Goal: Information Seeking & Learning: Learn about a topic

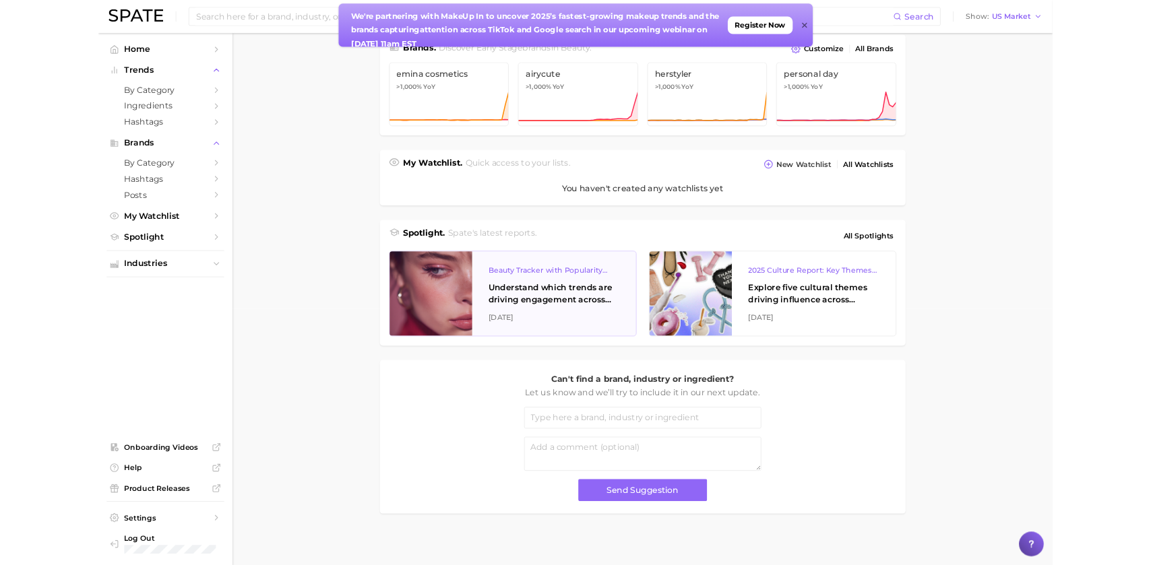
scroll to position [346, 0]
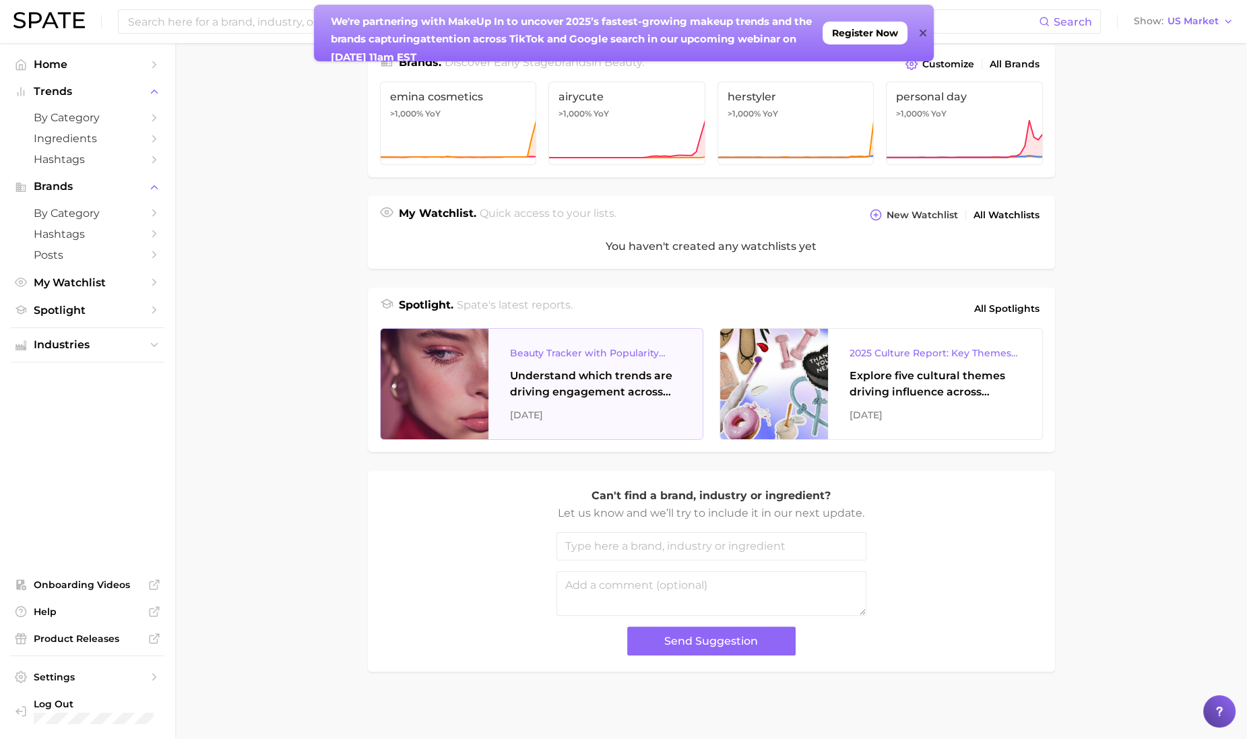
click at [571, 387] on div "Understand which trends are driving engagement across platforms in the skin, ha…" at bounding box center [595, 384] width 171 height 32
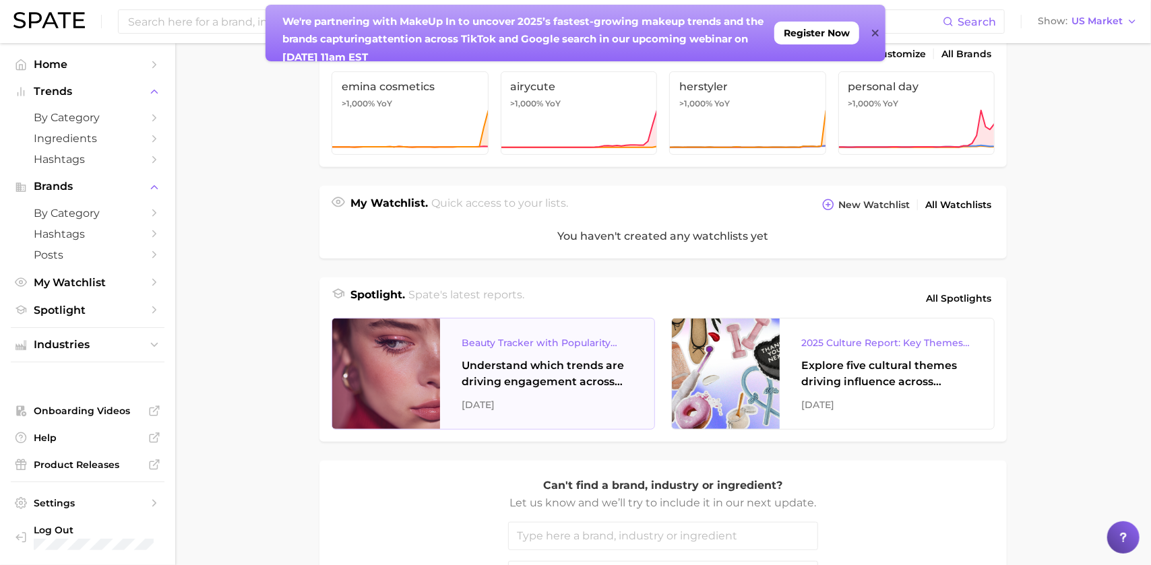
scroll to position [0, 0]
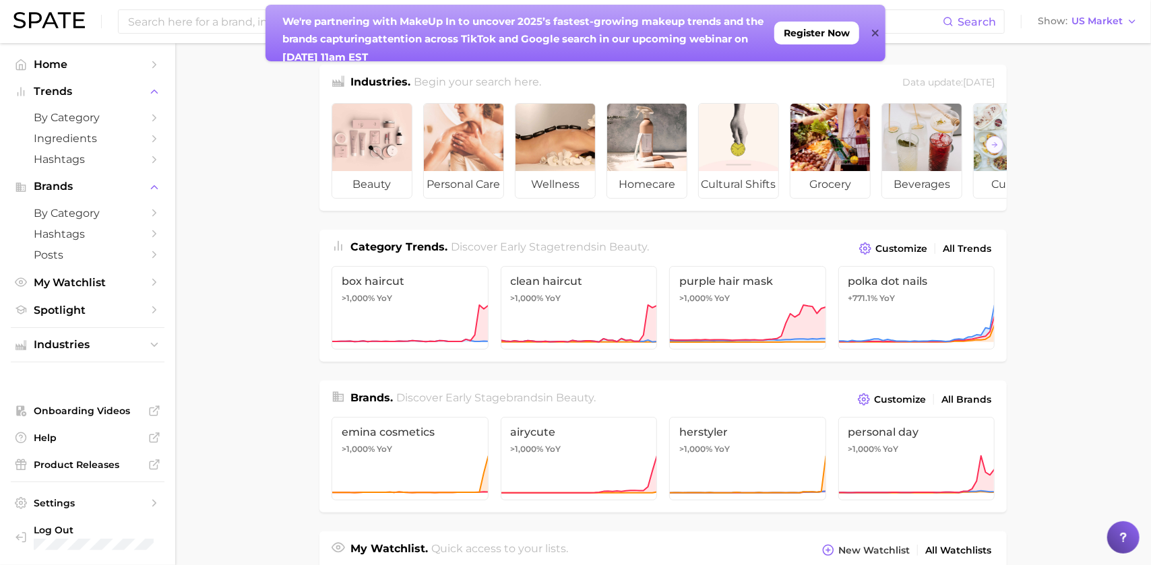
click at [879, 29] on div "We're partnering with MakeUp In to un cover 2025’s fastest-growing makeup trend…" at bounding box center [576, 33] width 620 height 57
click at [870, 34] on div "We're partnering with MakeUp In to un cover 2025’s fastest-growing makeup trend…" at bounding box center [576, 33] width 620 height 57
click at [877, 28] on icon at bounding box center [875, 33] width 7 height 11
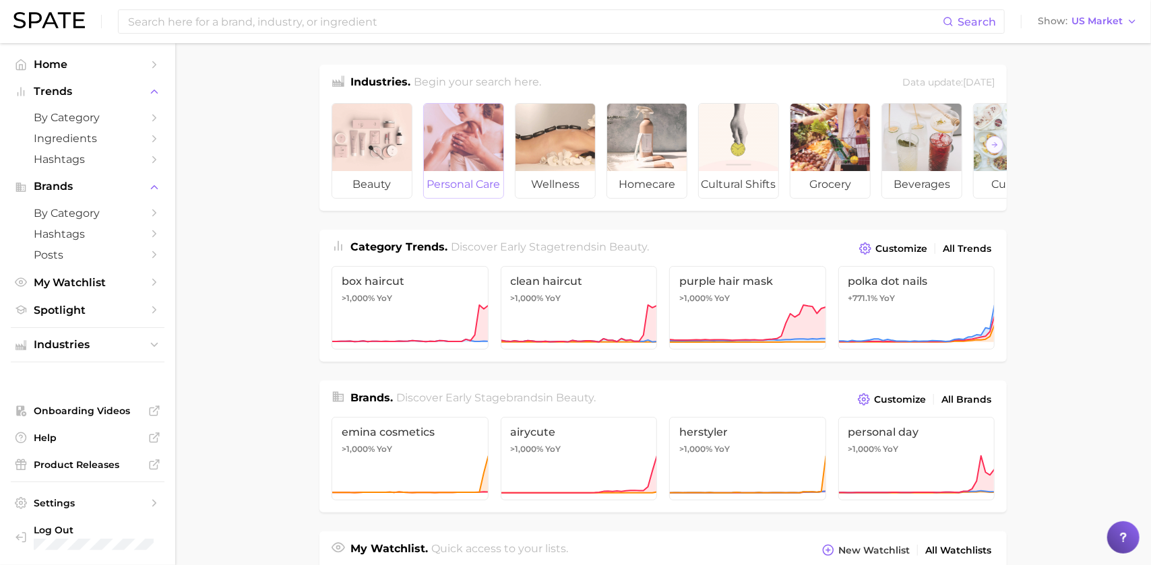
click at [471, 153] on div at bounding box center [464, 137] width 80 height 67
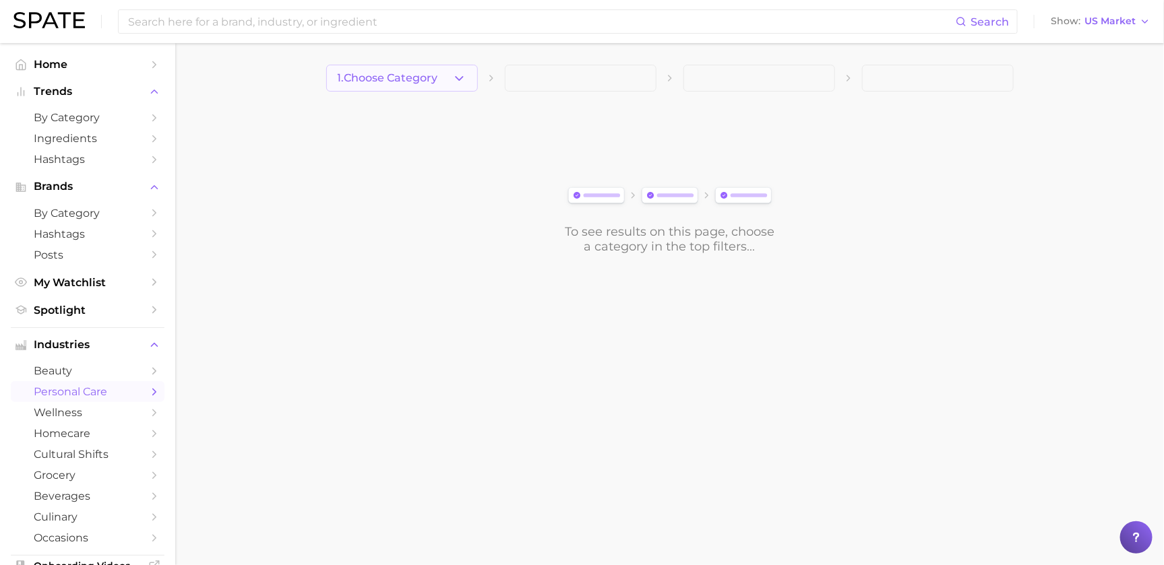
click at [408, 79] on span "1. Choose Category" at bounding box center [388, 78] width 100 height 12
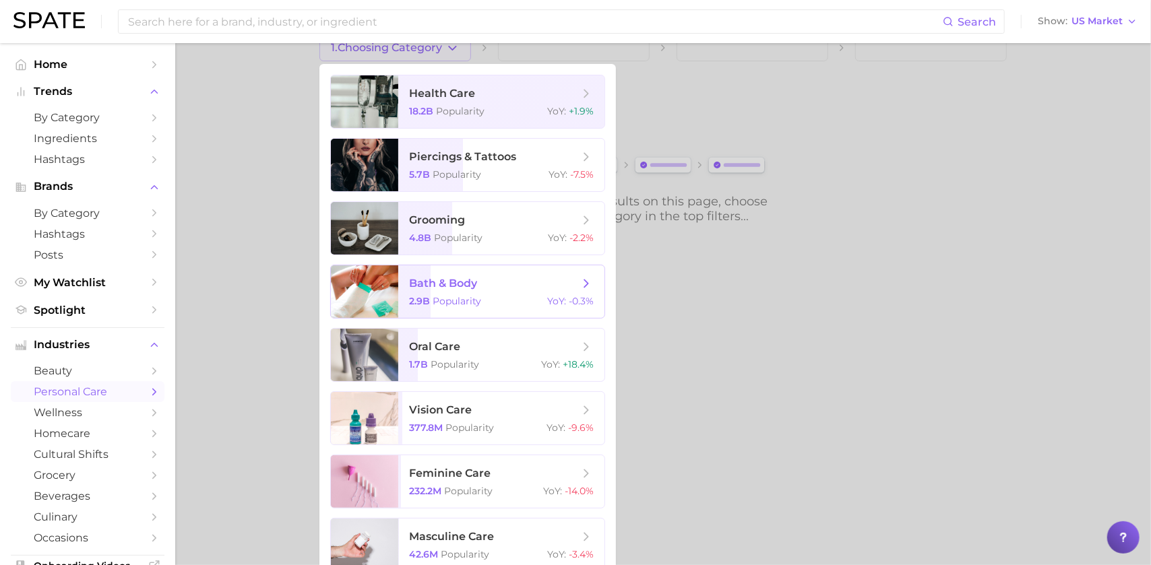
scroll to position [47, 0]
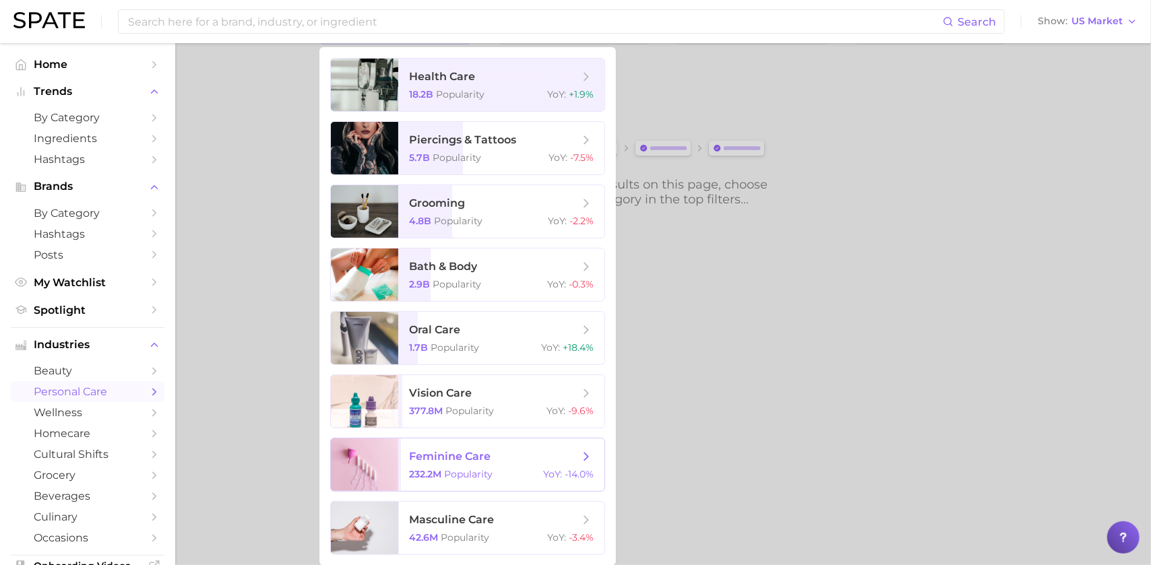
click at [472, 456] on span "feminine care" at bounding box center [450, 456] width 82 height 13
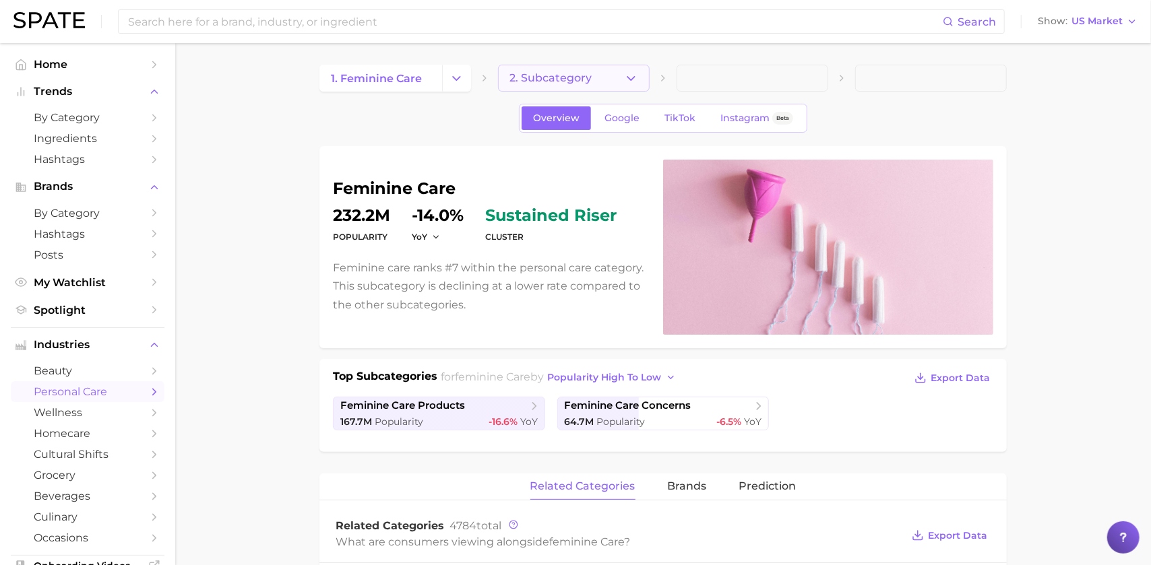
click at [583, 77] on span "2. Subcategory" at bounding box center [550, 78] width 82 height 12
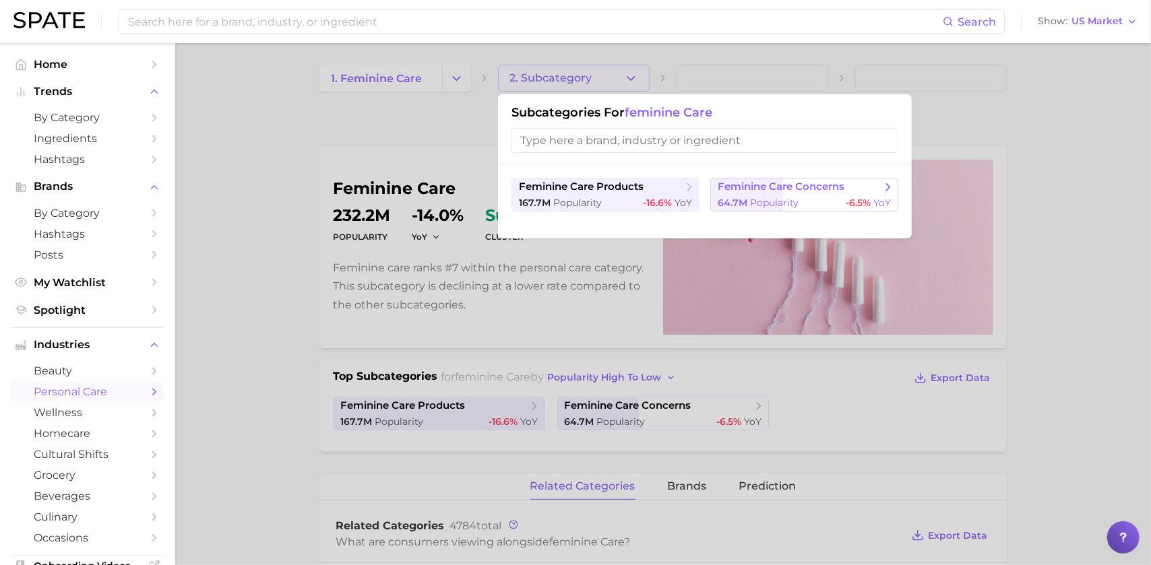
click at [766, 197] on span "Popularity" at bounding box center [774, 203] width 49 height 12
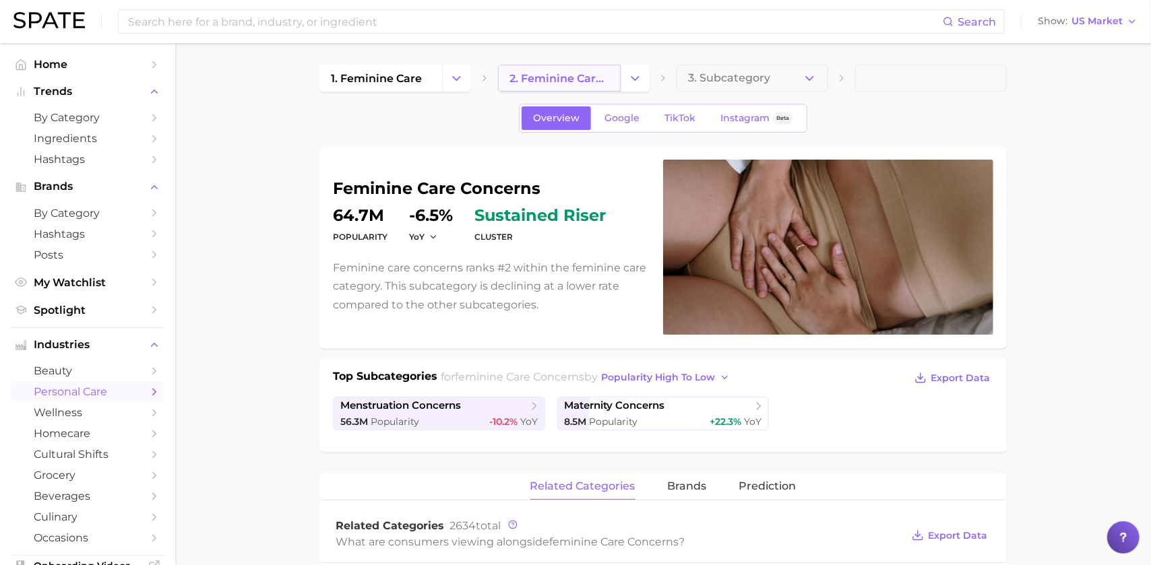
click at [546, 80] on span "2. feminine care concerns" at bounding box center [559, 78] width 100 height 13
click at [638, 76] on polyline "Change Category" at bounding box center [634, 77] width 7 height 3
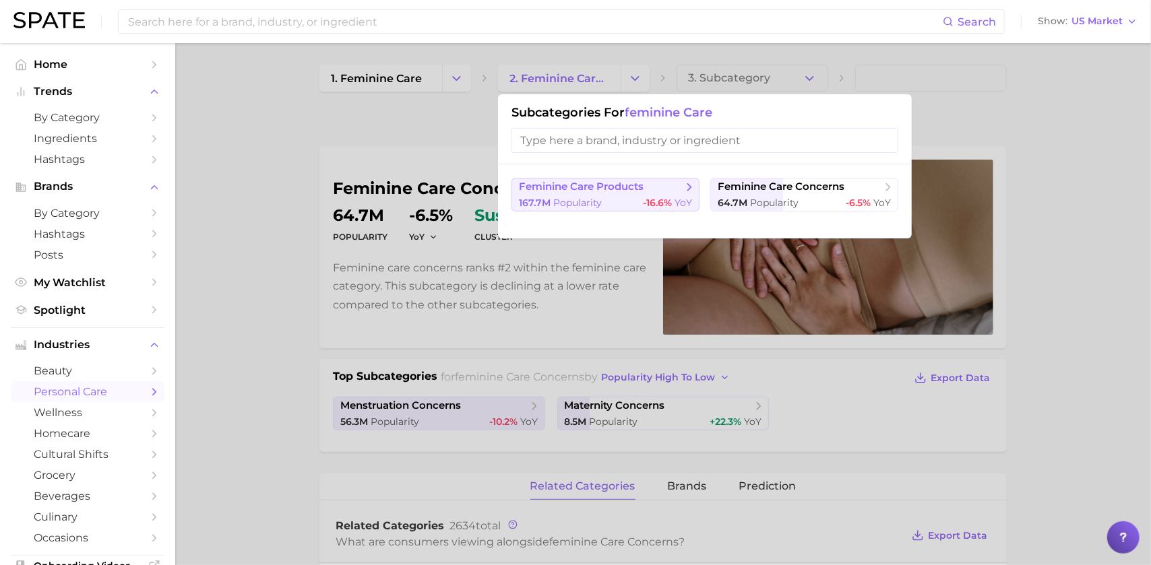
click at [566, 195] on button "feminine care products 167.7m Popularity -16.6% YoY" at bounding box center [605, 195] width 188 height 34
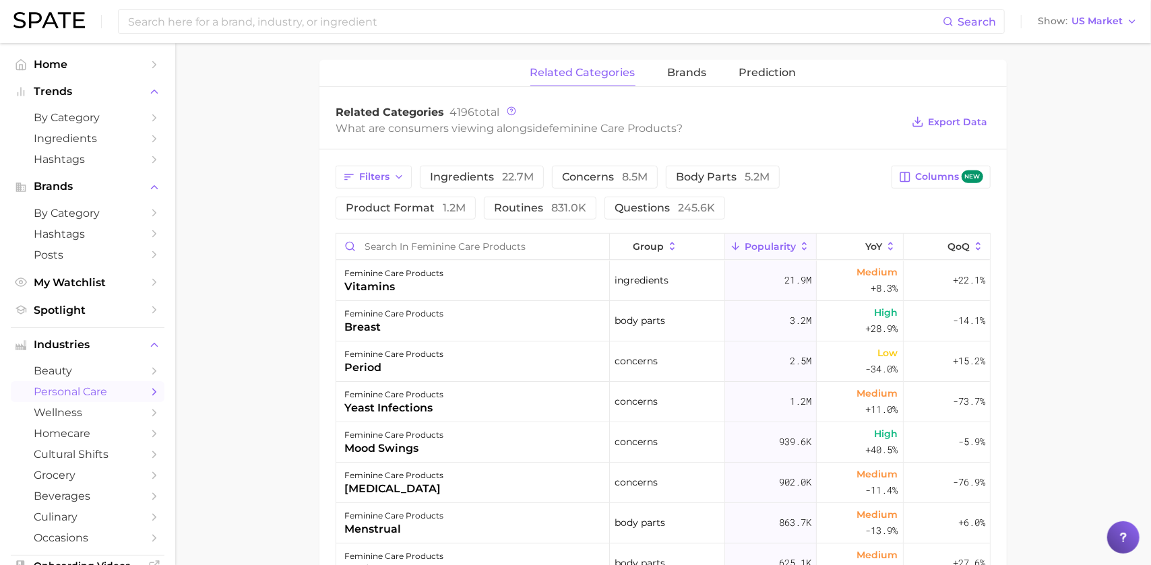
scroll to position [253, 0]
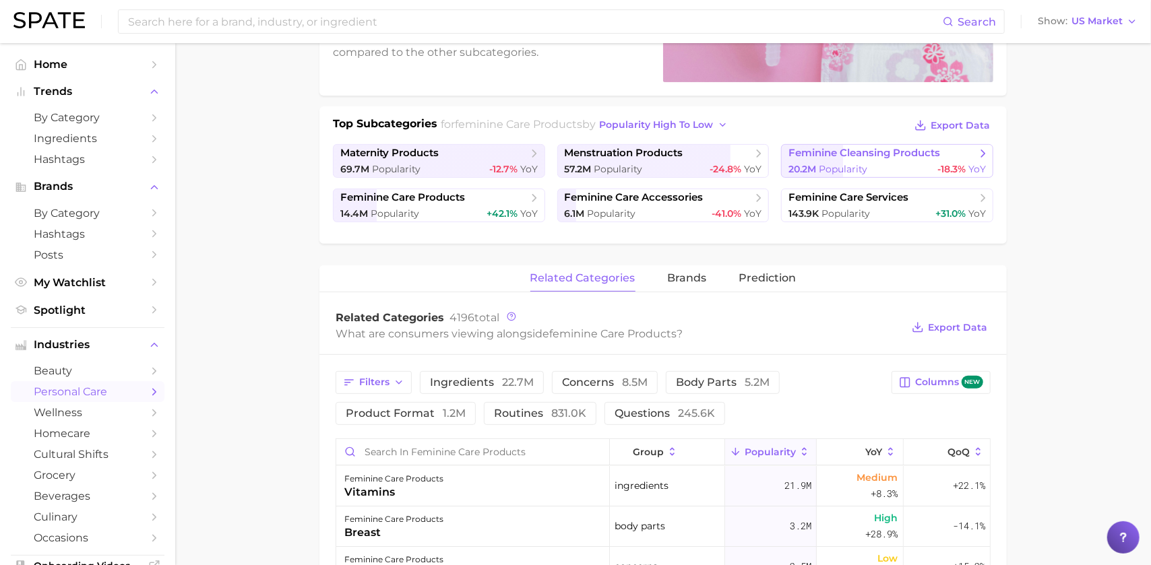
click at [832, 154] on span "feminine cleansing products" at bounding box center [864, 153] width 152 height 13
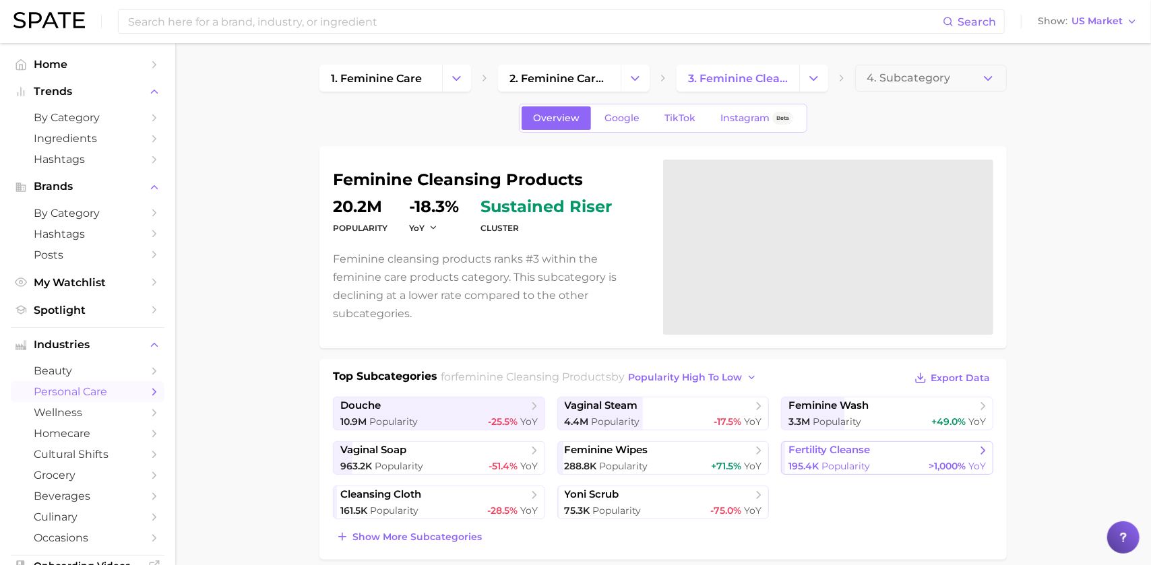
click at [862, 454] on span "fertility cleanse" at bounding box center [829, 450] width 82 height 13
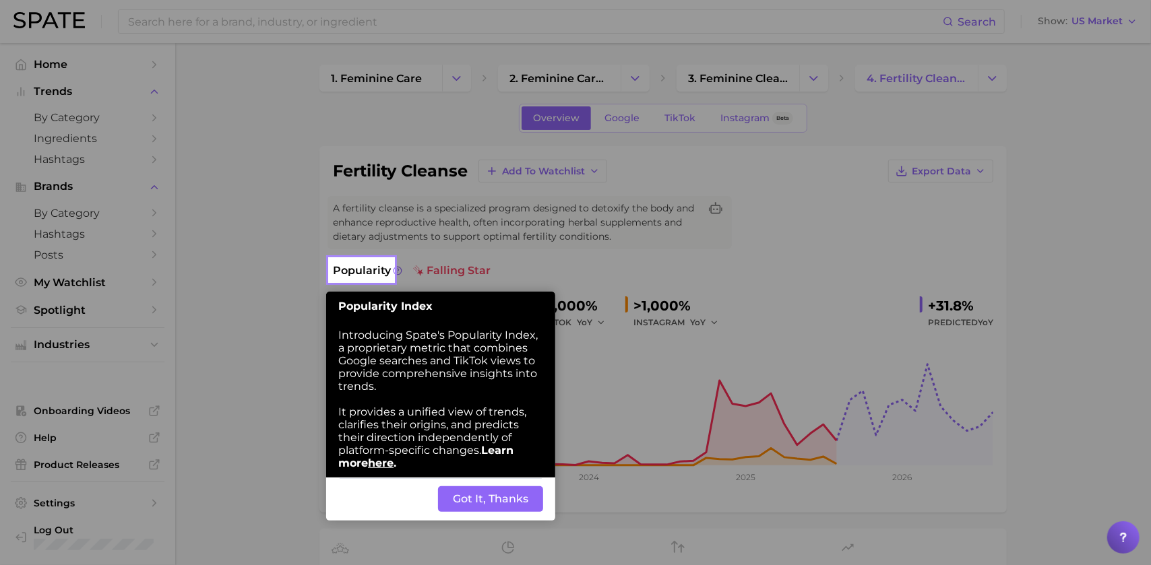
click at [499, 509] on button "Got It, Thanks" at bounding box center [490, 500] width 105 height 26
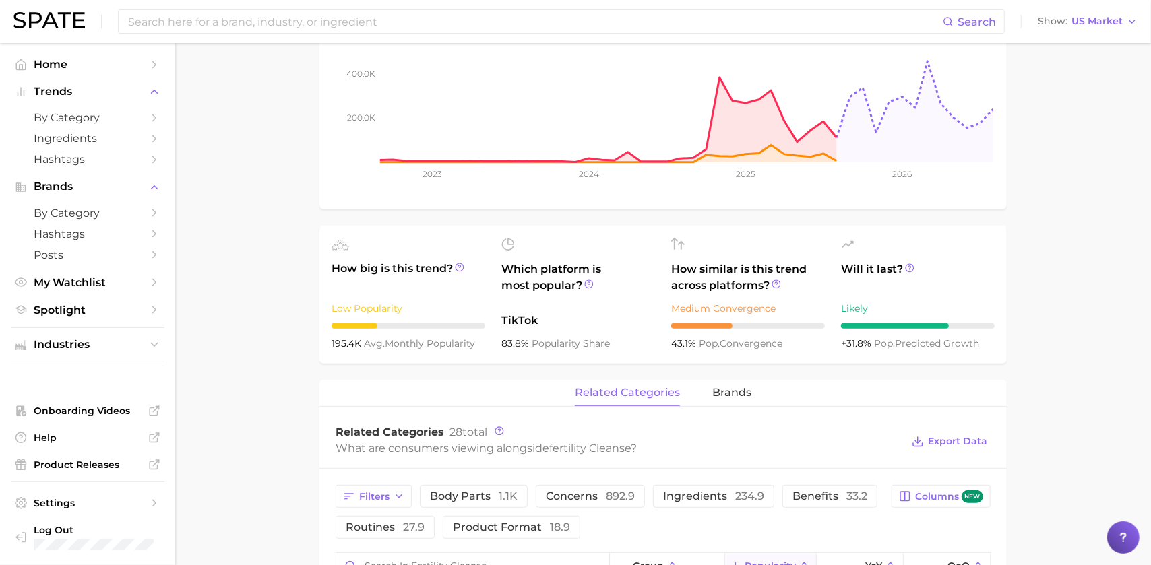
scroll to position [311, 0]
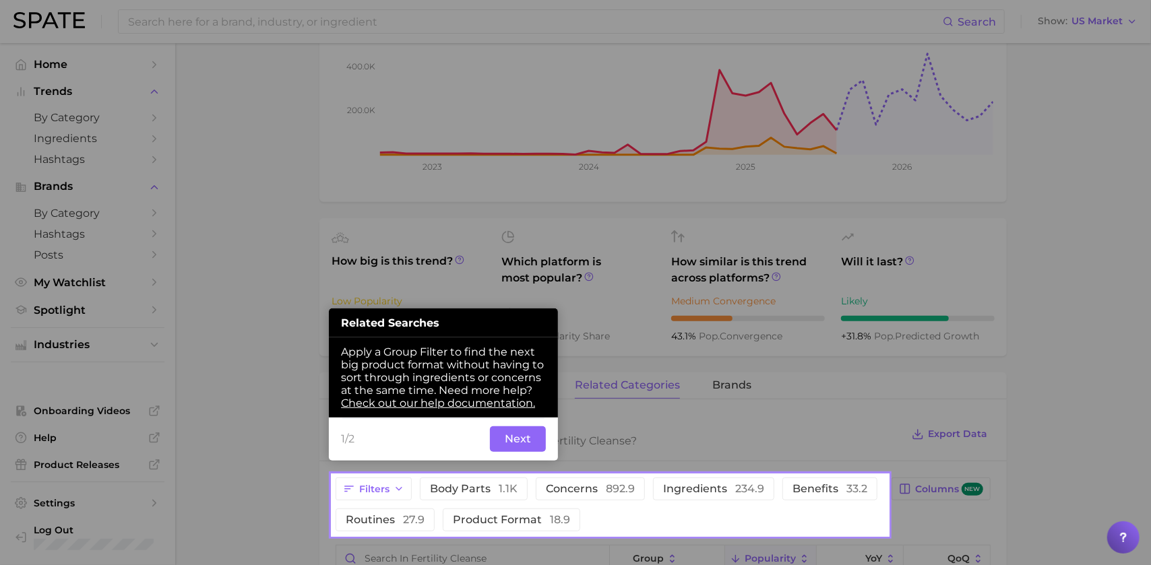
click at [521, 433] on button "Next" at bounding box center [518, 440] width 56 height 26
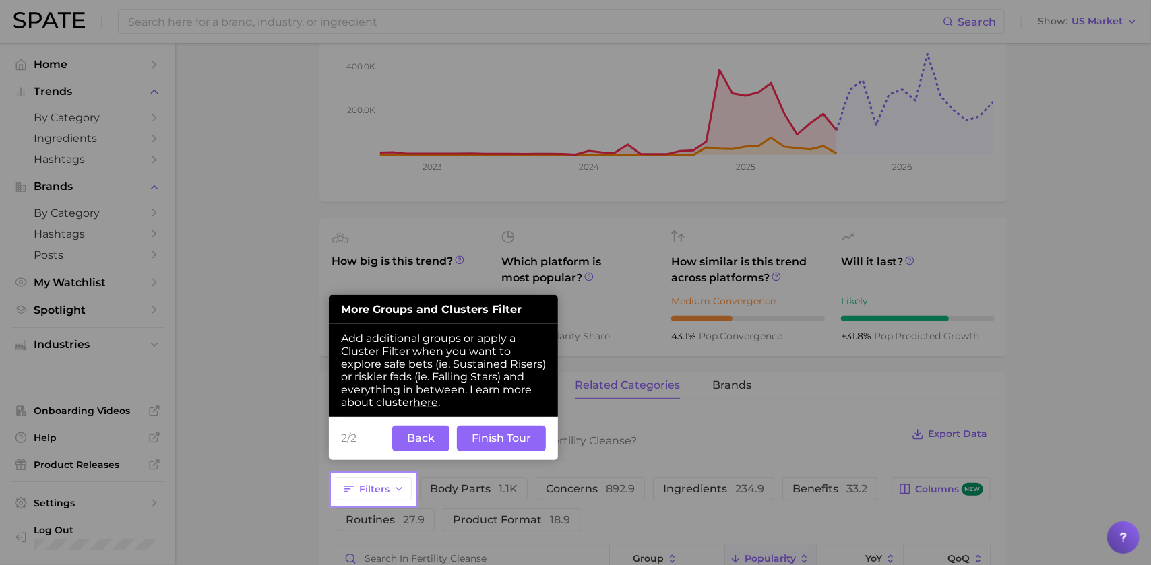
click at [408, 441] on button "Back" at bounding box center [420, 439] width 57 height 26
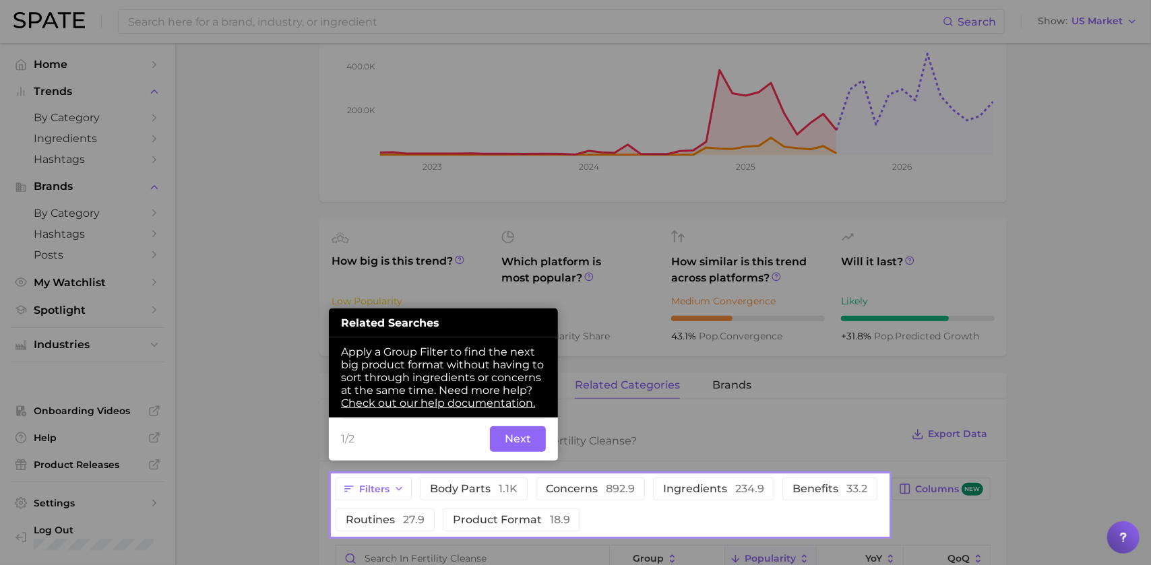
click at [524, 443] on button "Next" at bounding box center [518, 440] width 56 height 26
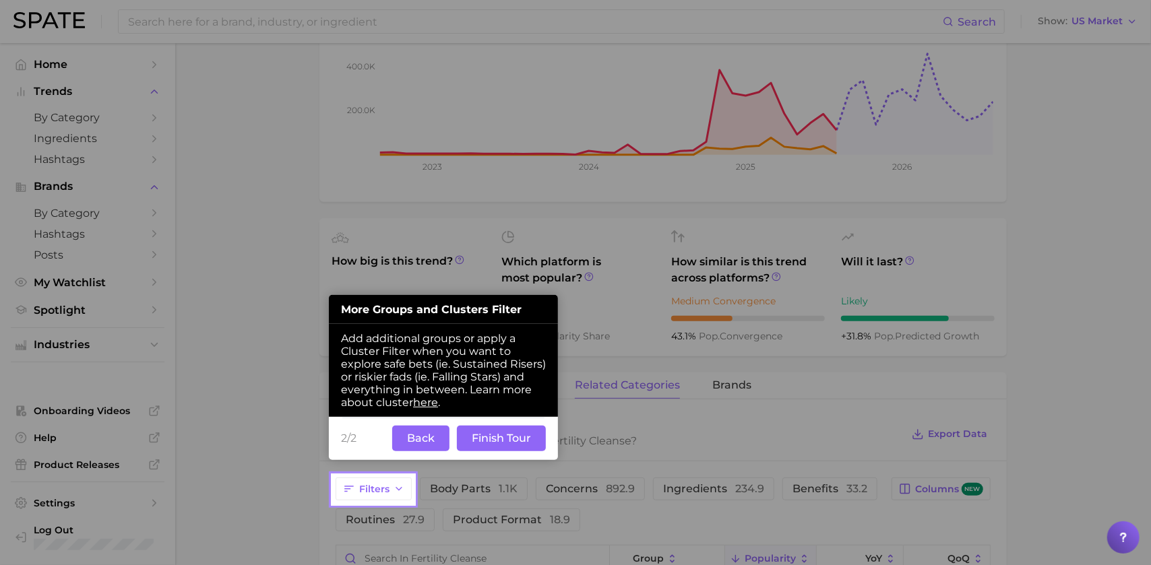
click at [474, 444] on button "Finish Tour" at bounding box center [501, 439] width 89 height 26
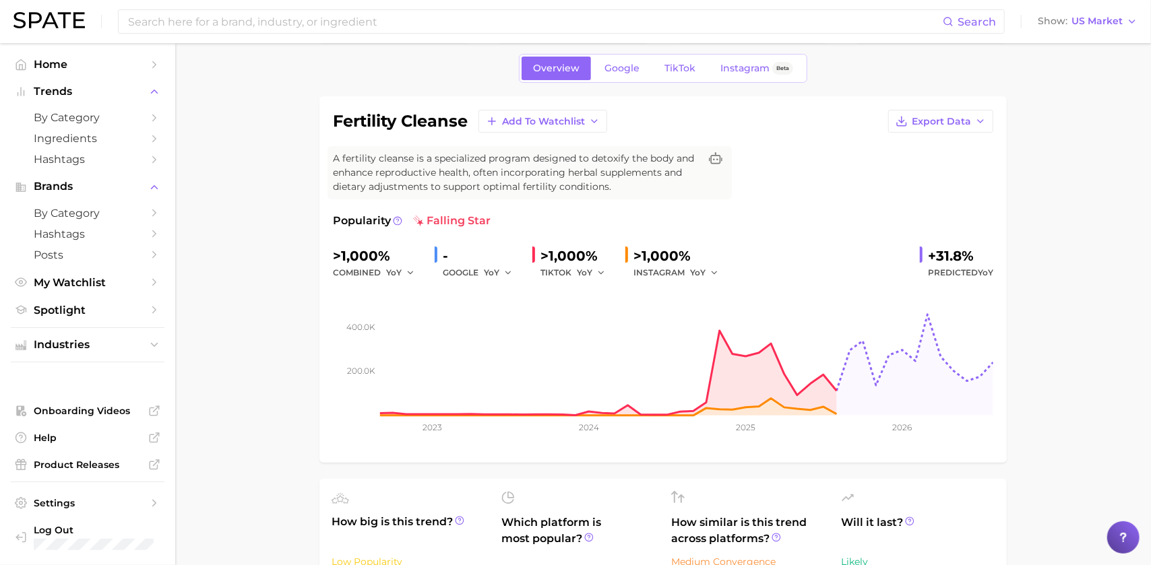
scroll to position [0, 0]
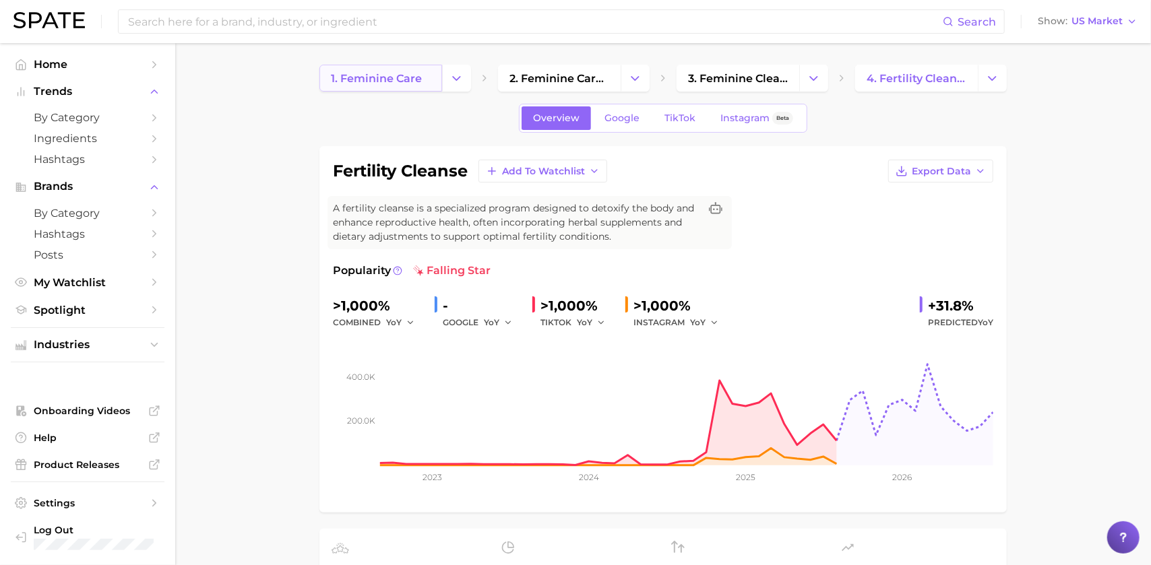
click at [385, 77] on span "1. feminine care" at bounding box center [376, 78] width 91 height 13
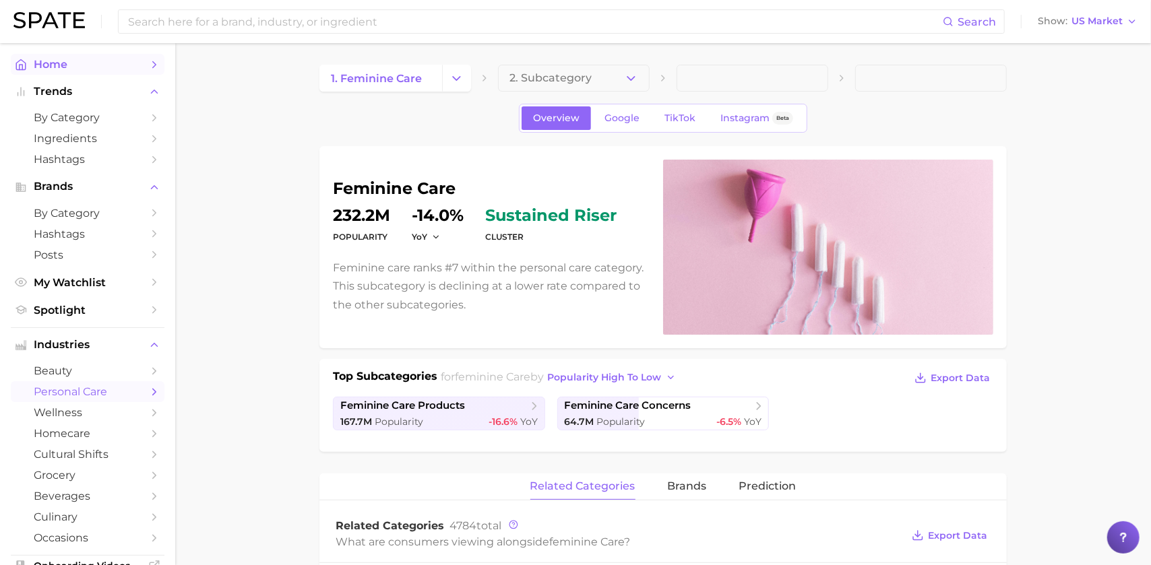
click at [51, 64] on span "Home" at bounding box center [88, 64] width 108 height 13
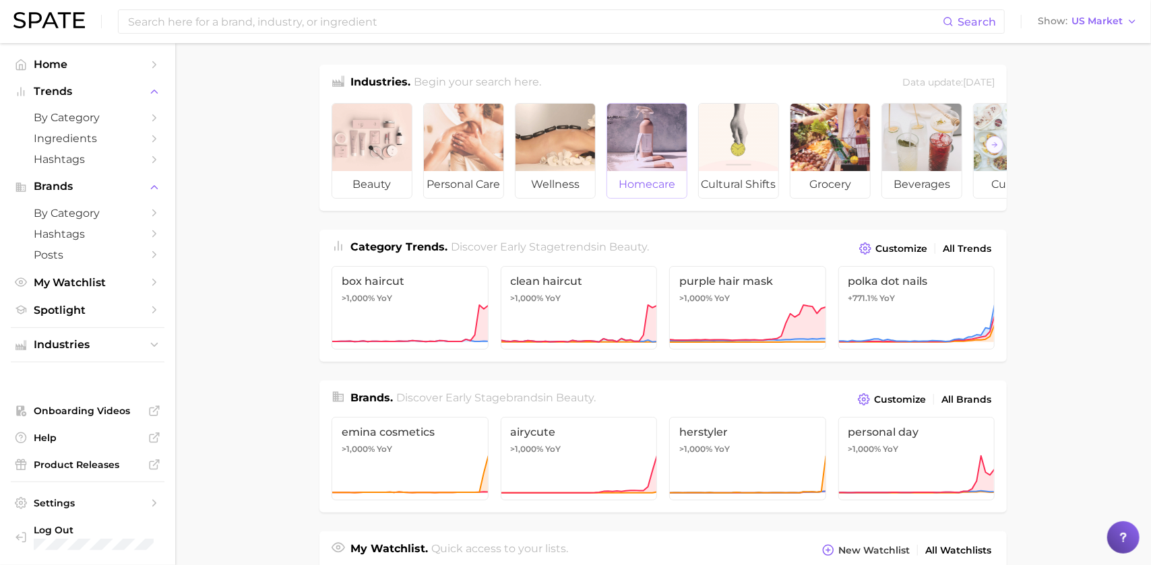
click at [652, 155] on div at bounding box center [647, 137] width 80 height 67
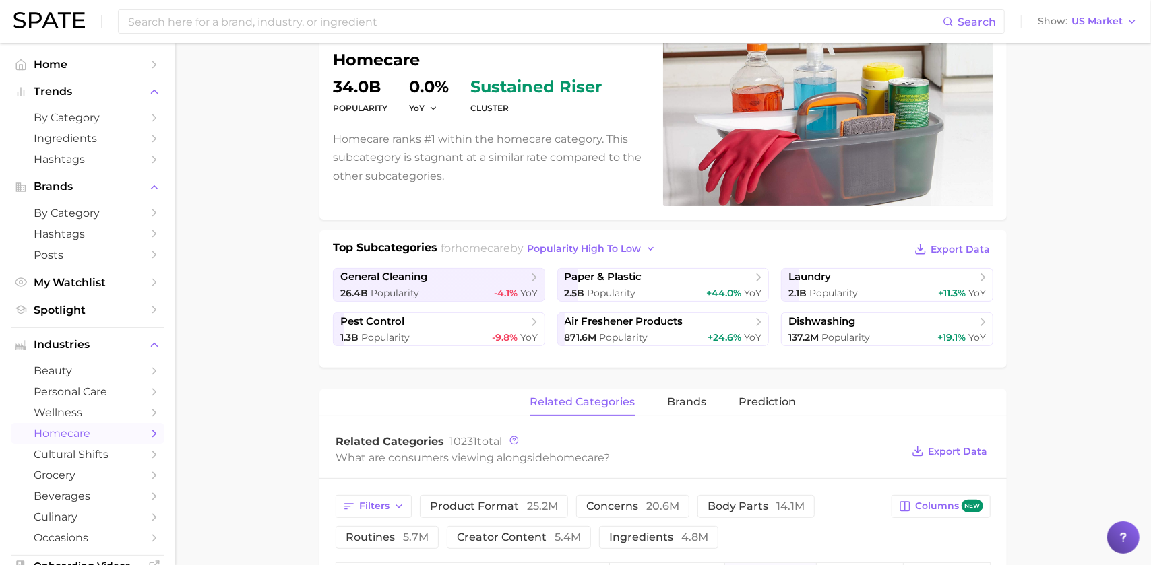
scroll to position [168, 0]
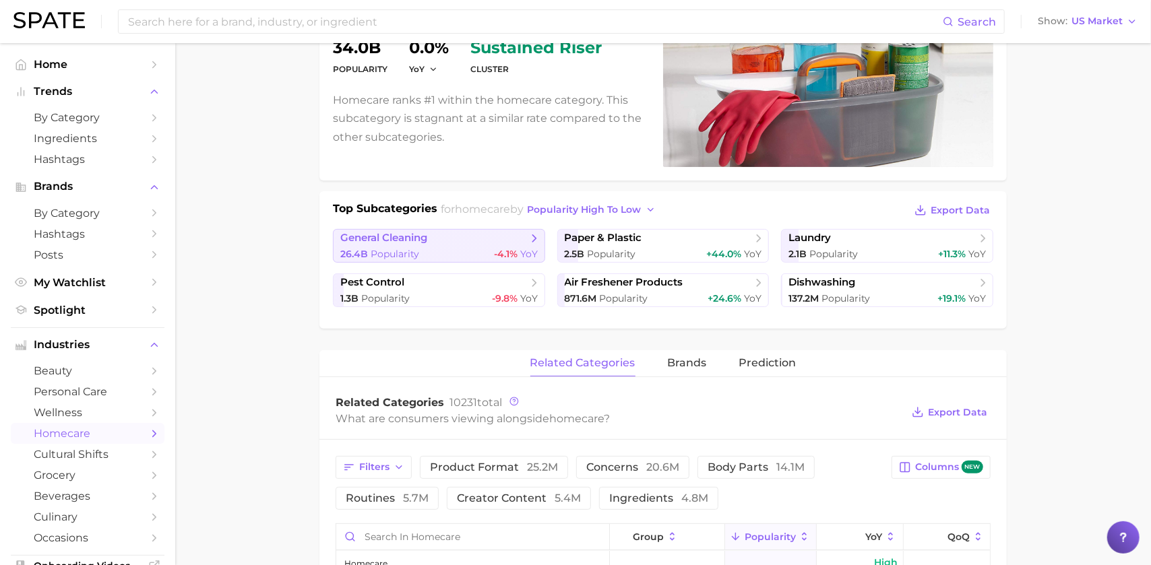
click at [414, 237] on span "general cleaning" at bounding box center [383, 238] width 87 height 13
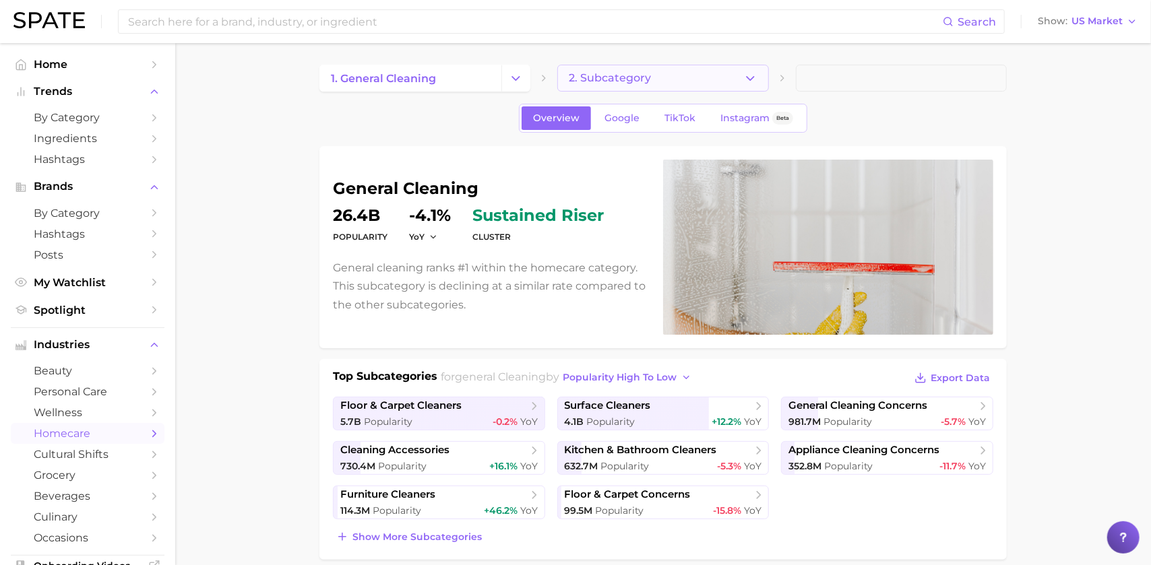
click at [616, 76] on span "2. Subcategory" at bounding box center [610, 78] width 82 height 12
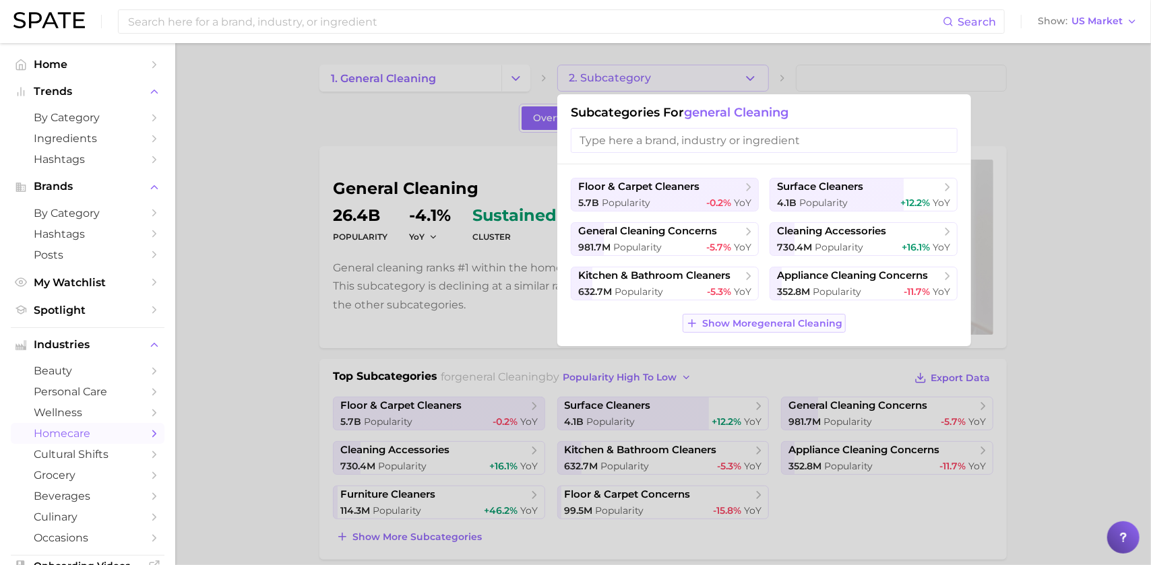
click at [716, 325] on span "Show More general cleaning" at bounding box center [772, 323] width 140 height 11
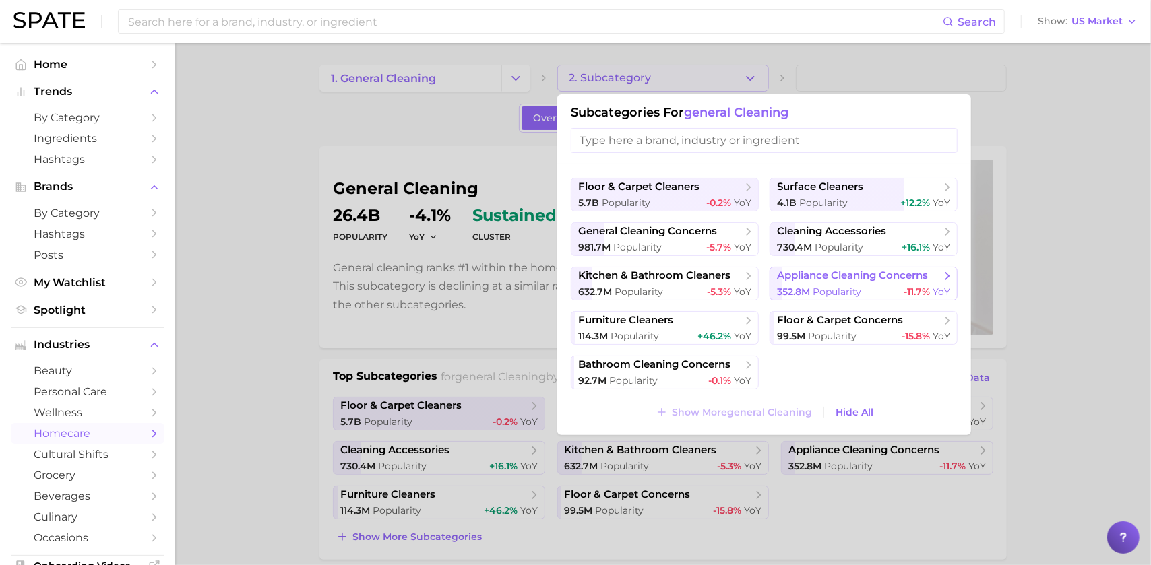
click at [824, 287] on span "Popularity" at bounding box center [837, 292] width 49 height 12
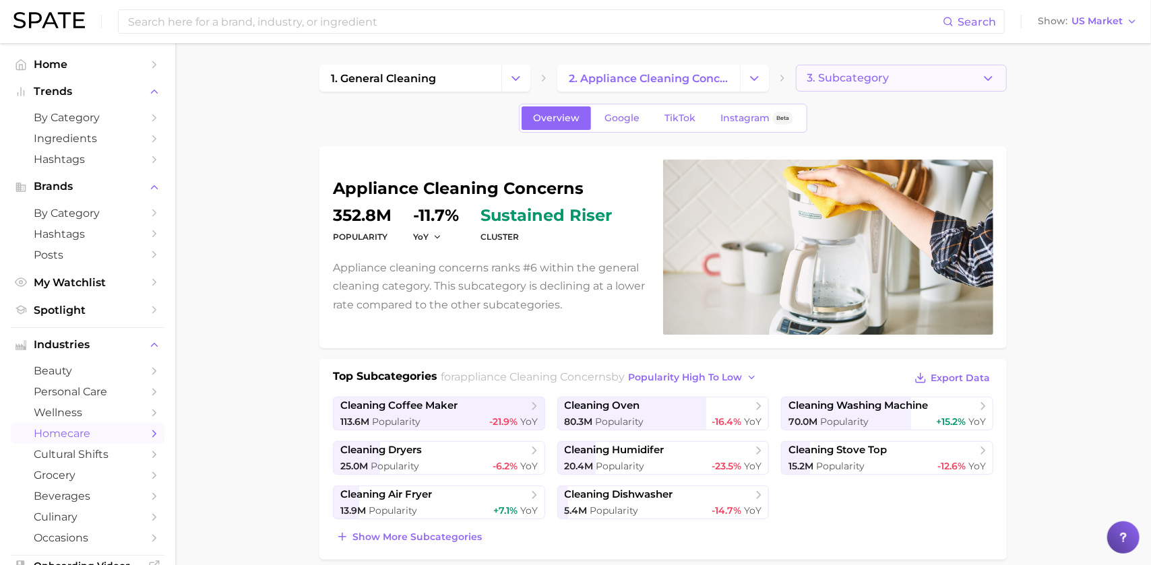
click at [883, 84] on button "3. Subcategory" at bounding box center [901, 78] width 211 height 27
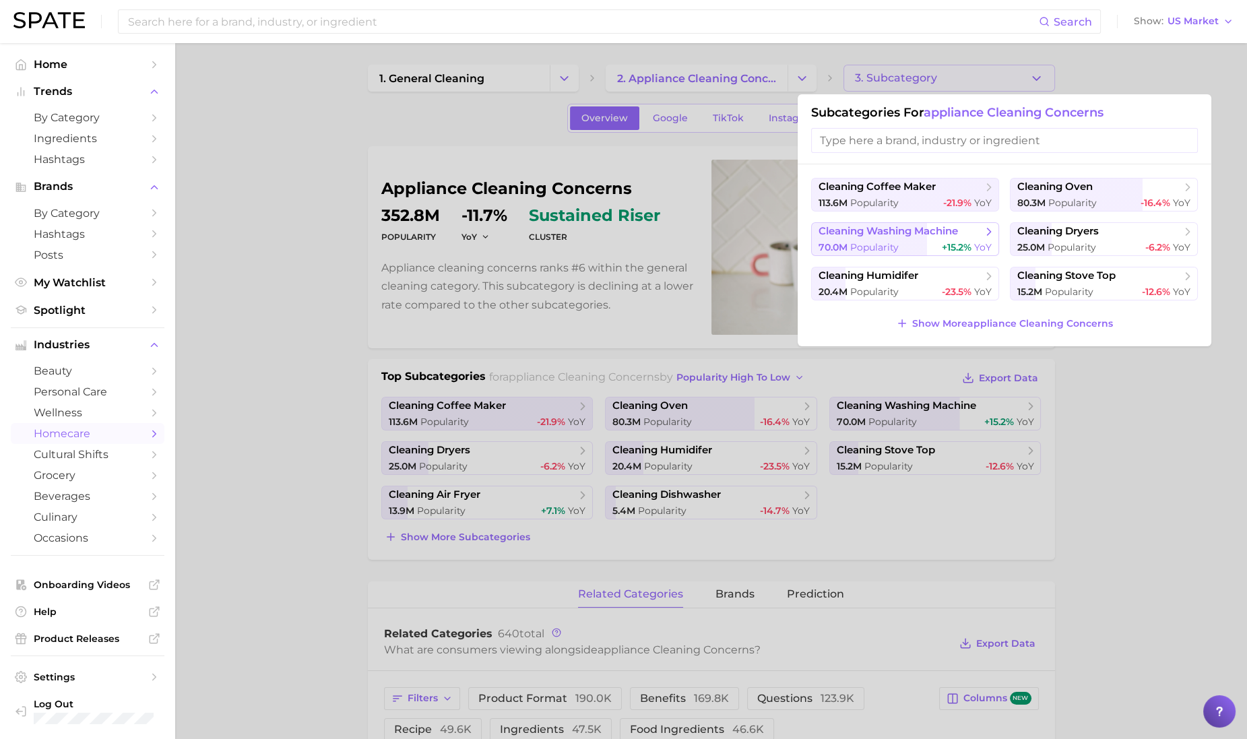
click at [947, 232] on span "cleaning washing machine" at bounding box center [888, 231] width 139 height 13
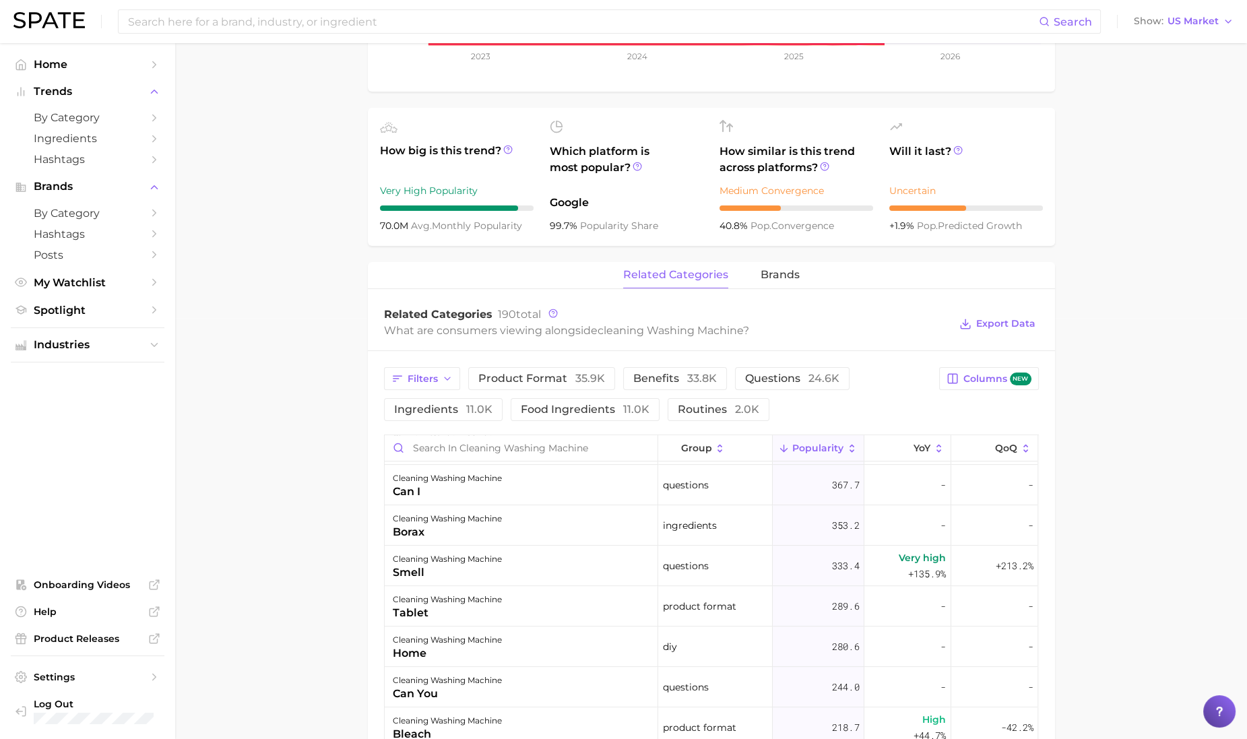
scroll to position [1011, 0]
